Goal: Transaction & Acquisition: Purchase product/service

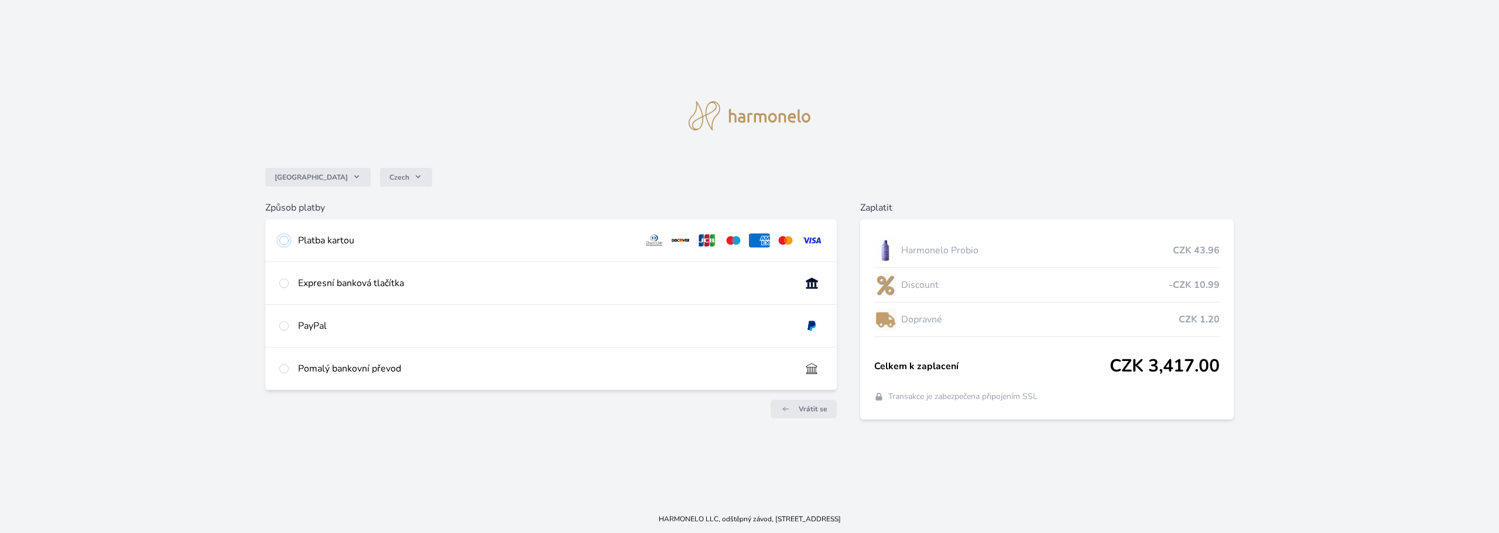
click at [284, 240] on input "radio" at bounding box center [283, 240] width 9 height 9
radio input "true"
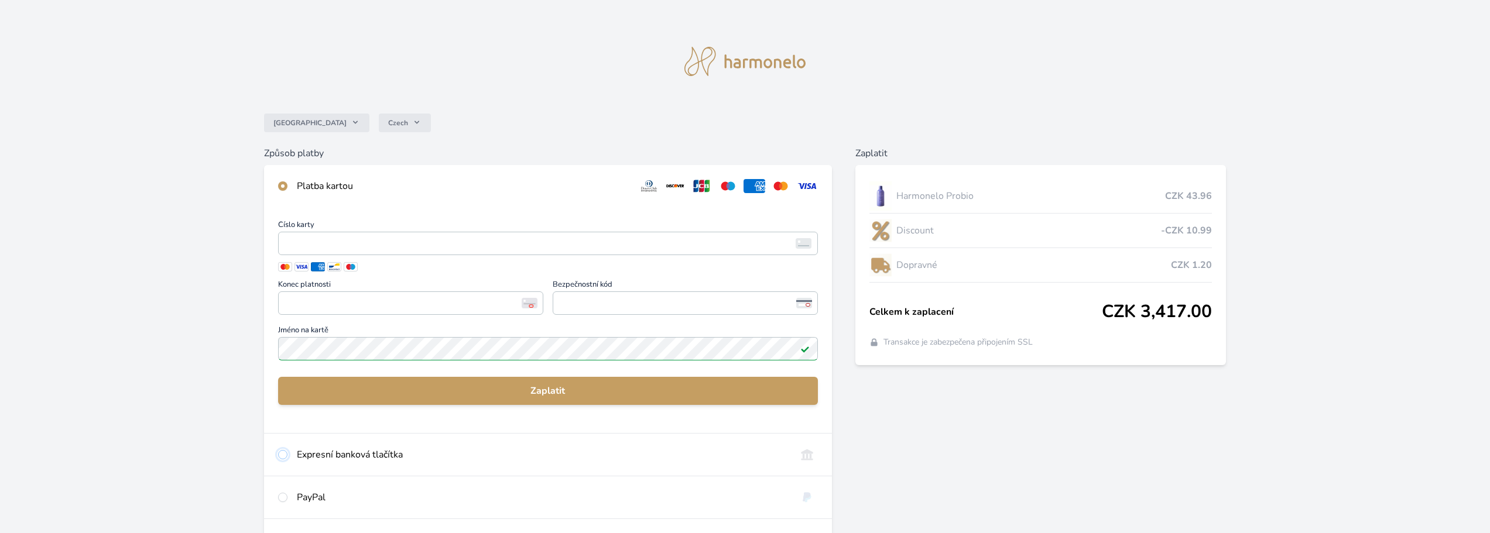
click at [285, 454] on input "radio" at bounding box center [282, 454] width 9 height 9
radio input "true"
radio input "false"
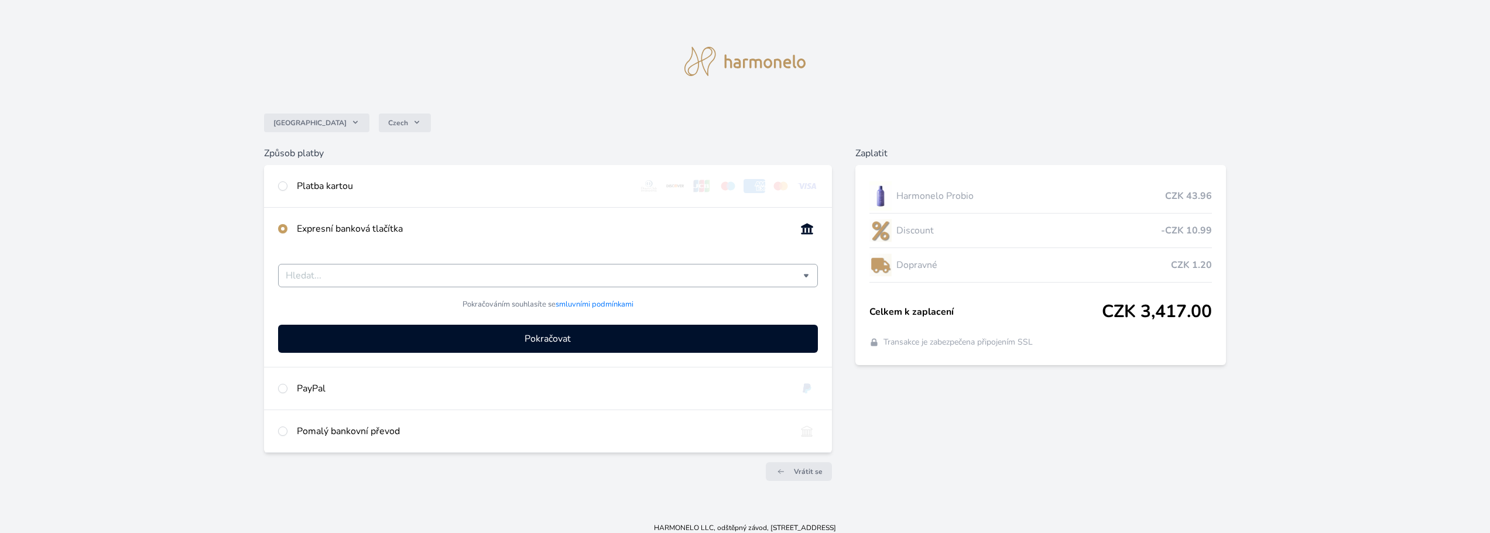
click at [635, 278] on input "Česká spořitelna Komerční banka mTransfer Fio banka Moneta Money Bank Raiffeise…" at bounding box center [545, 276] width 518 height 14
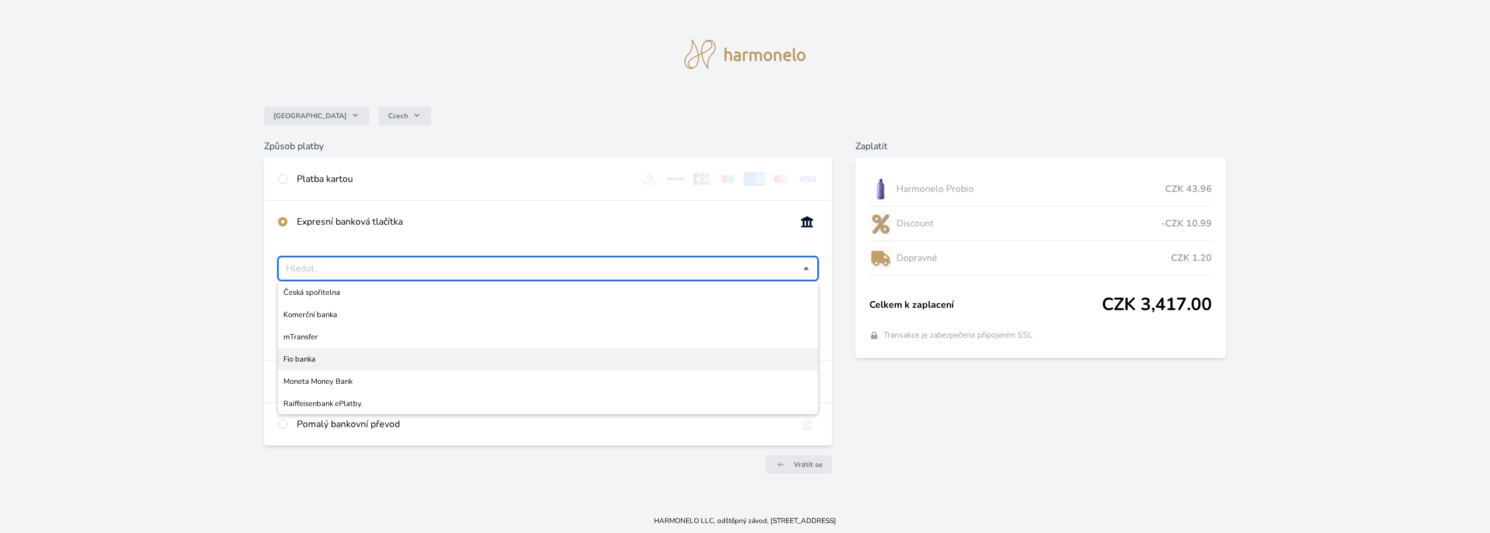
scroll to position [9, 0]
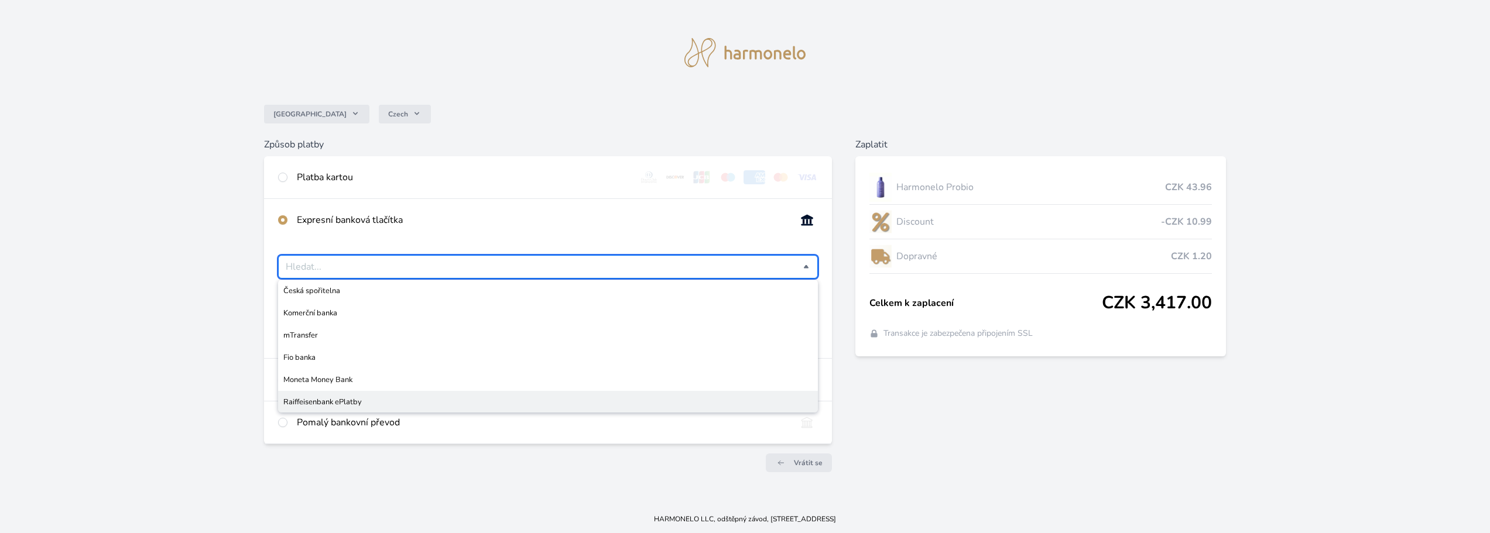
click at [353, 400] on span "Raiffeisenbank ePlatby" at bounding box center [547, 402] width 529 height 12
type input "Raiffeisenbank ePlatby"
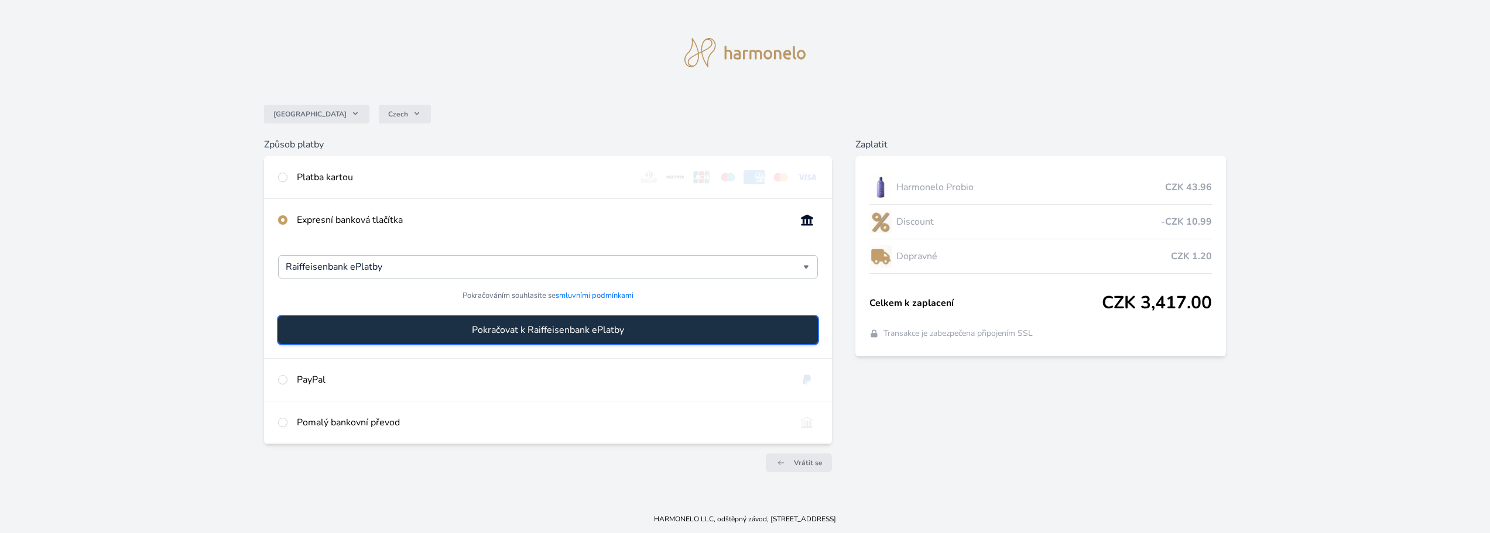
click at [547, 330] on span "Pokračovat k Raiffeisenbank ePlatby" at bounding box center [548, 330] width 152 height 14
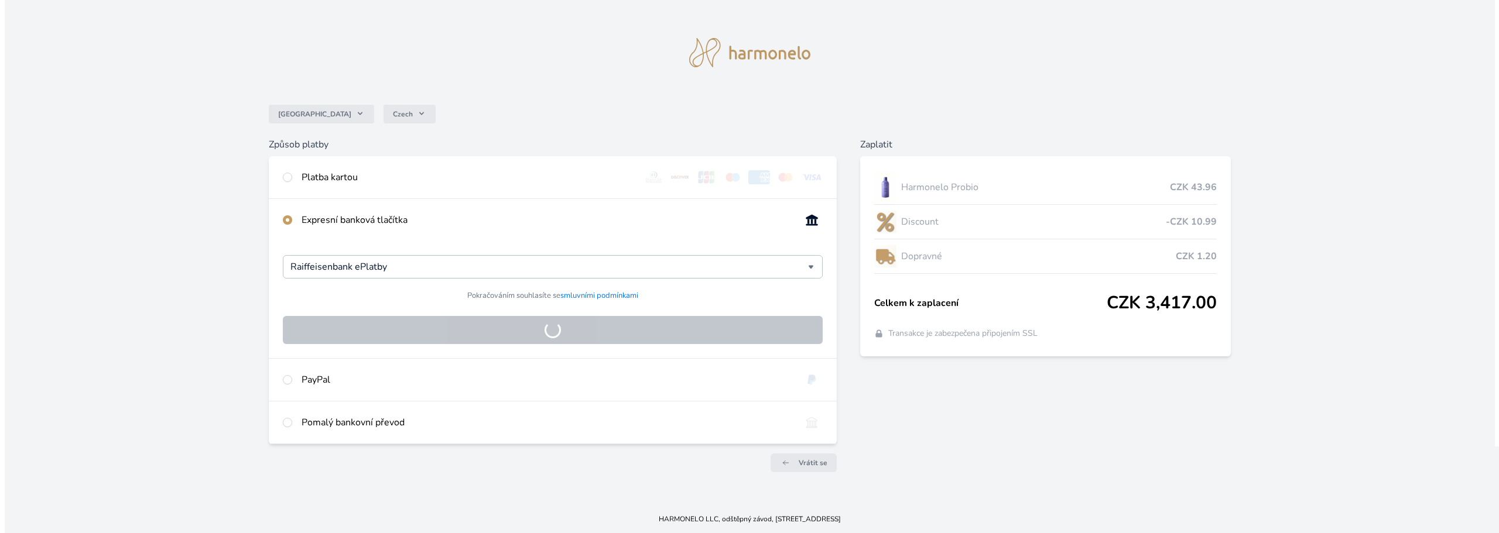
scroll to position [0, 0]
